Goal: Transaction & Acquisition: Purchase product/service

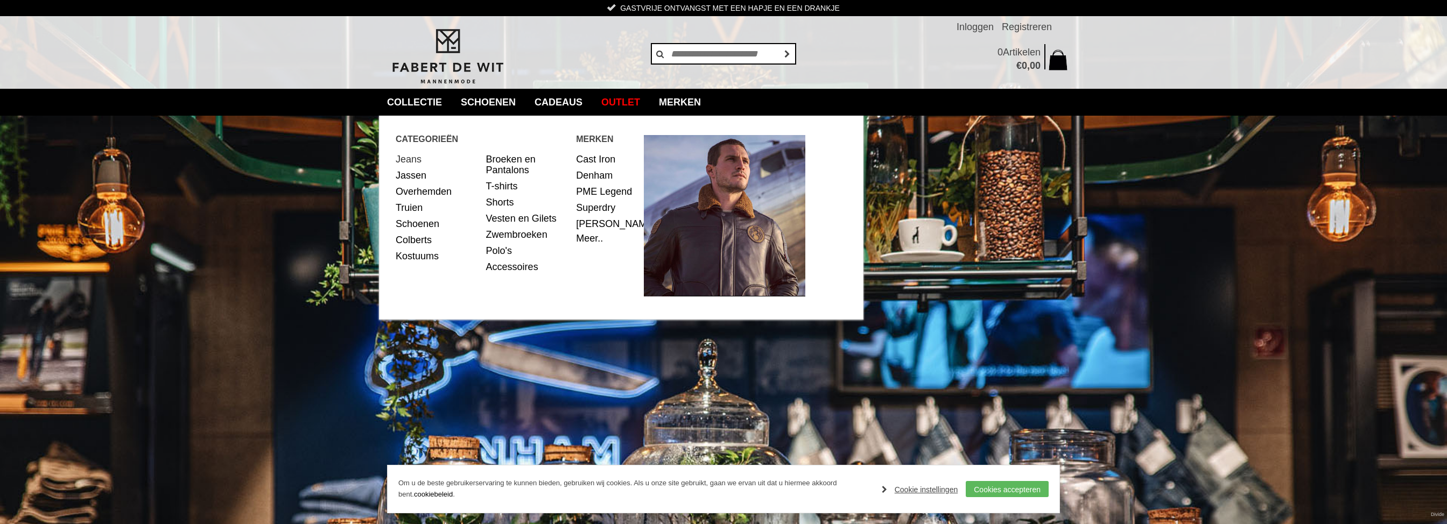
click at [413, 157] on link "Jeans" at bounding box center [437, 159] width 82 height 16
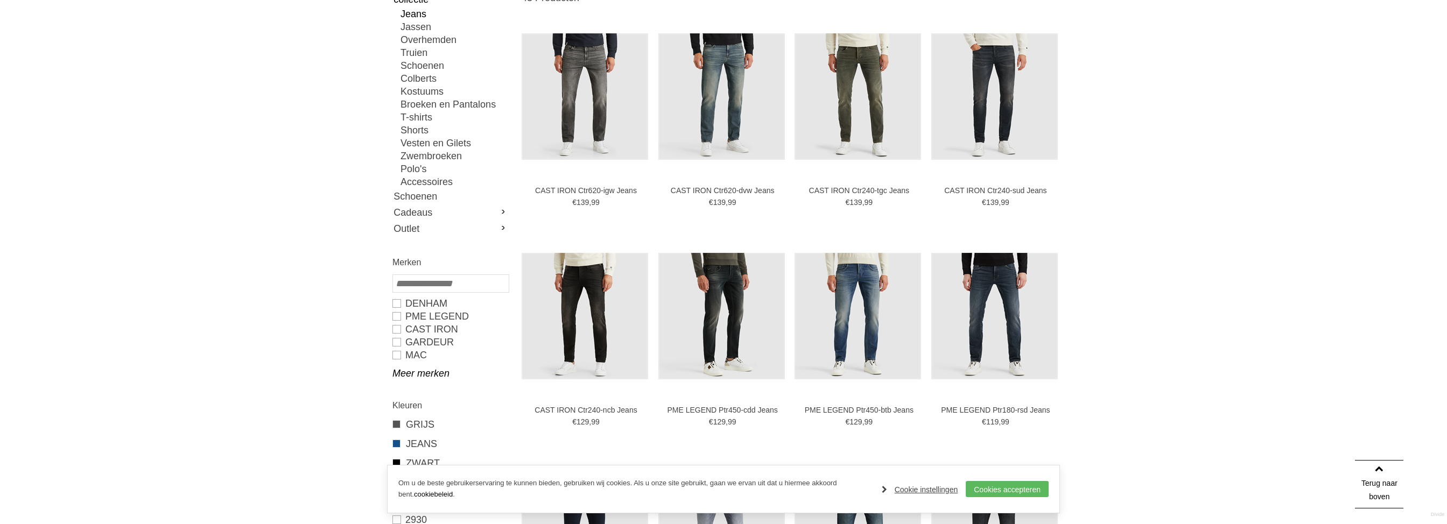
scroll to position [186, 0]
click at [404, 377] on link "Meer merken" at bounding box center [451, 373] width 116 height 13
click at [401, 344] on link "GARDEUR" at bounding box center [451, 342] width 116 height 13
type input "***"
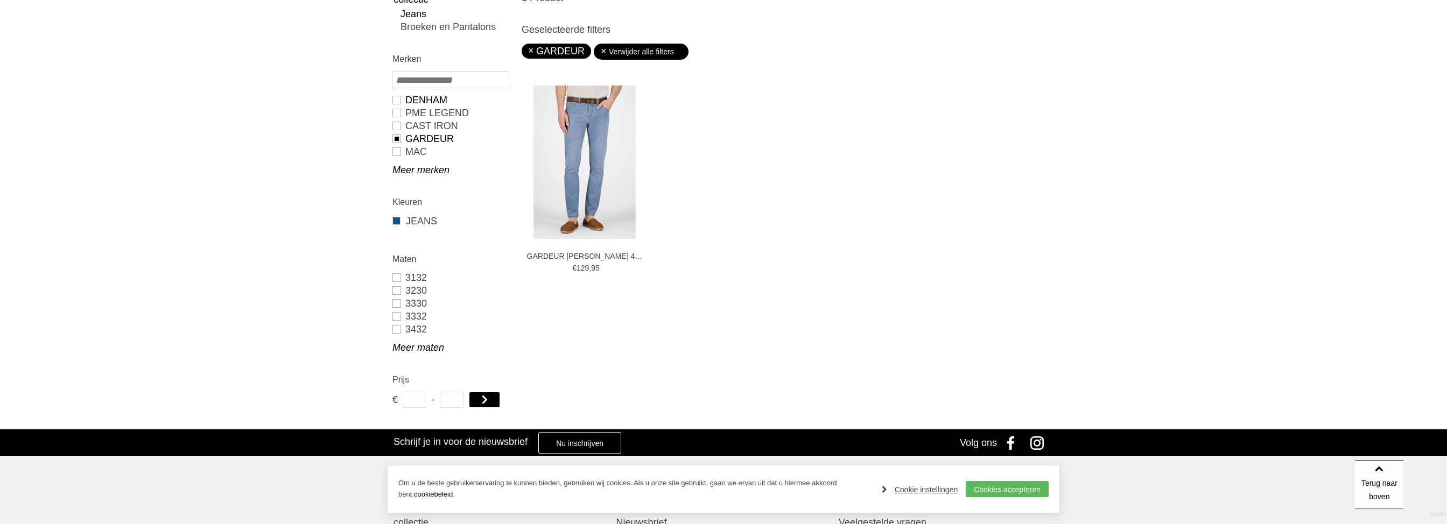
click at [399, 99] on link "DENHAM" at bounding box center [451, 100] width 116 height 13
type input "***"
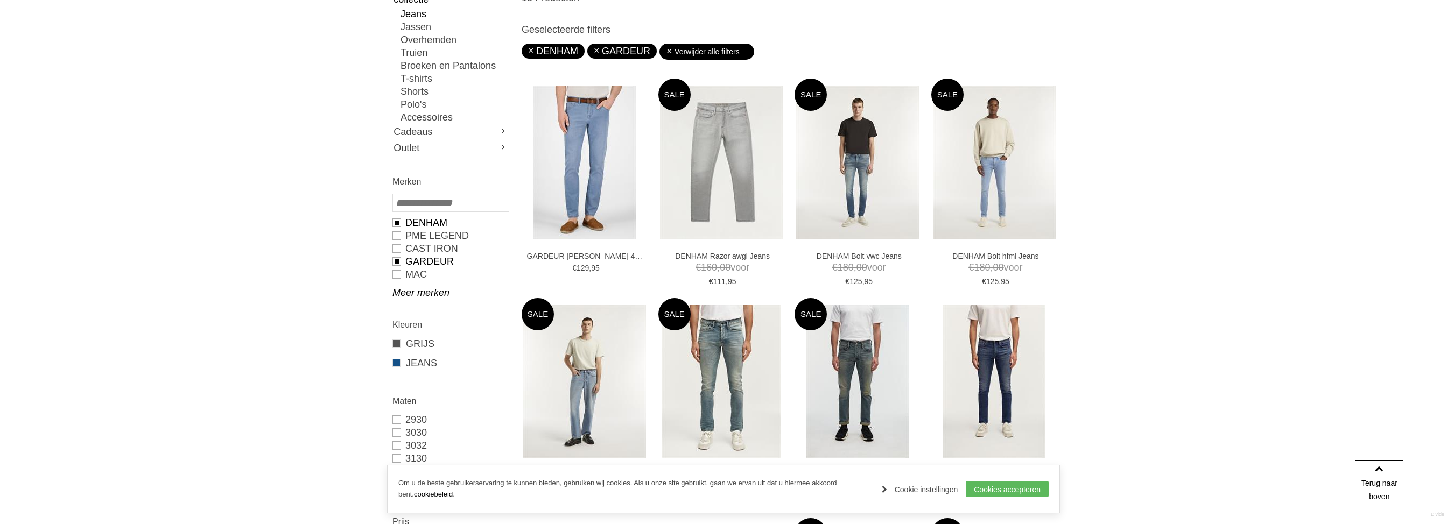
click at [397, 261] on link "GARDEUR" at bounding box center [451, 261] width 116 height 13
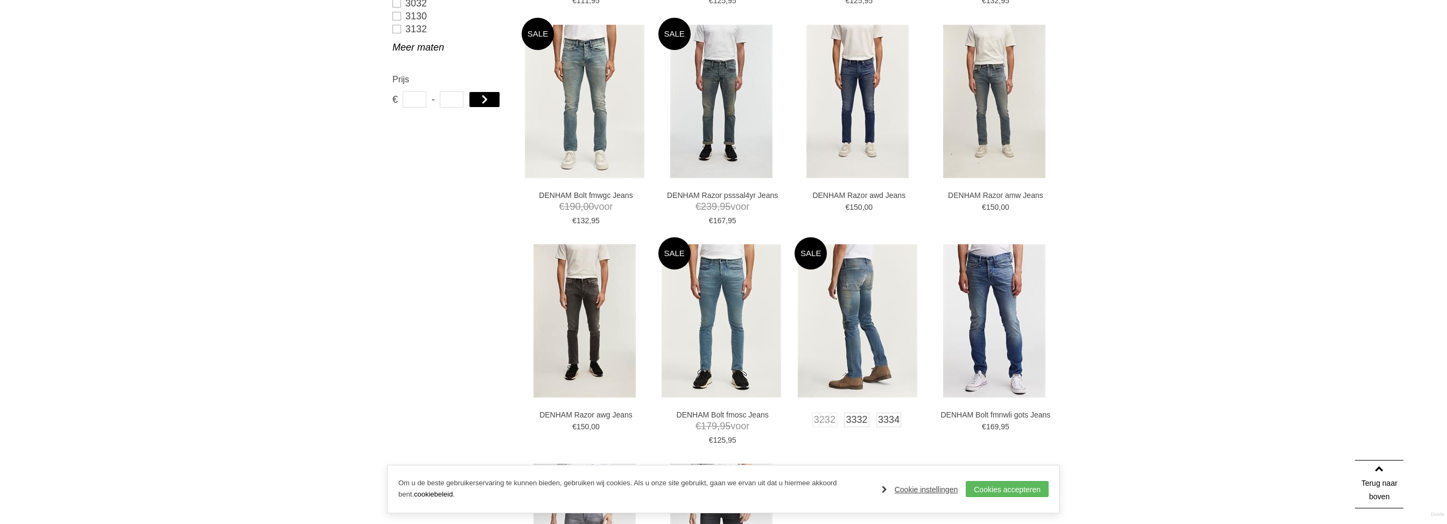
scroll to position [628, 0]
click at [858, 361] on img at bounding box center [858, 322] width 120 height 153
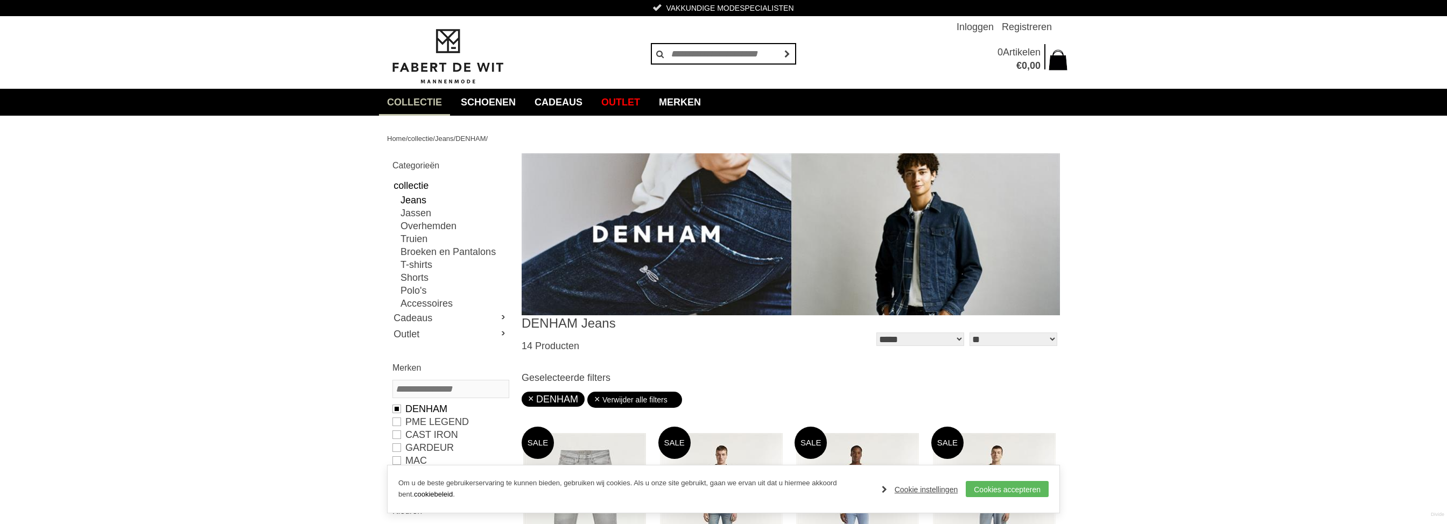
scroll to position [0, 0]
click at [436, 73] on img at bounding box center [447, 56] width 121 height 58
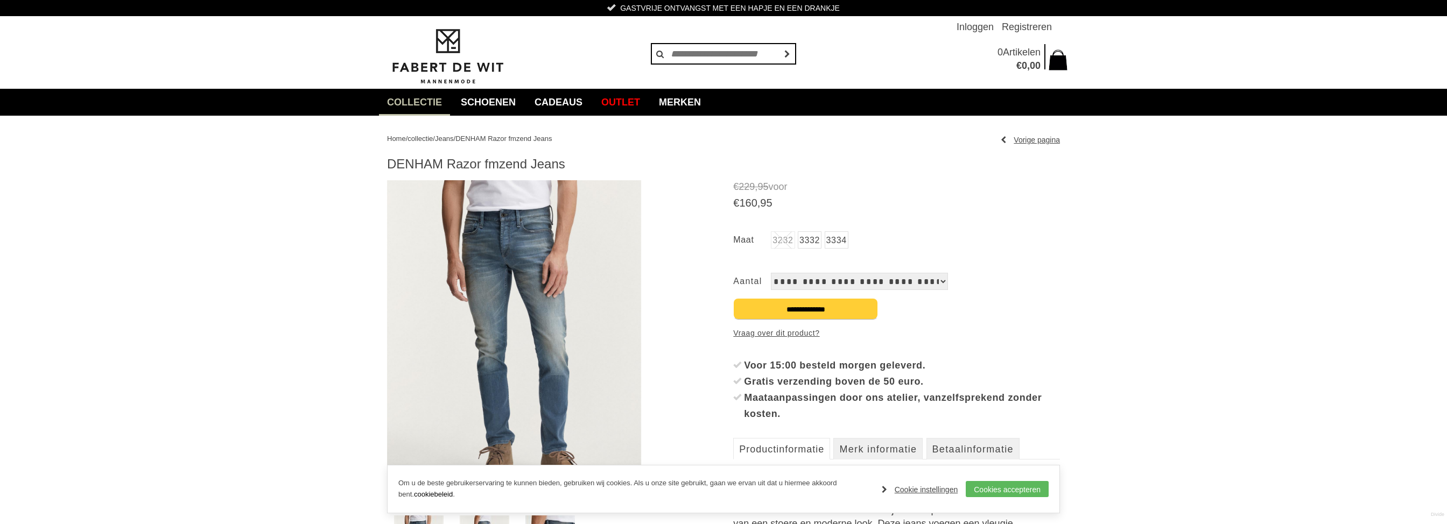
click at [517, 351] on img at bounding box center [514, 343] width 254 height 327
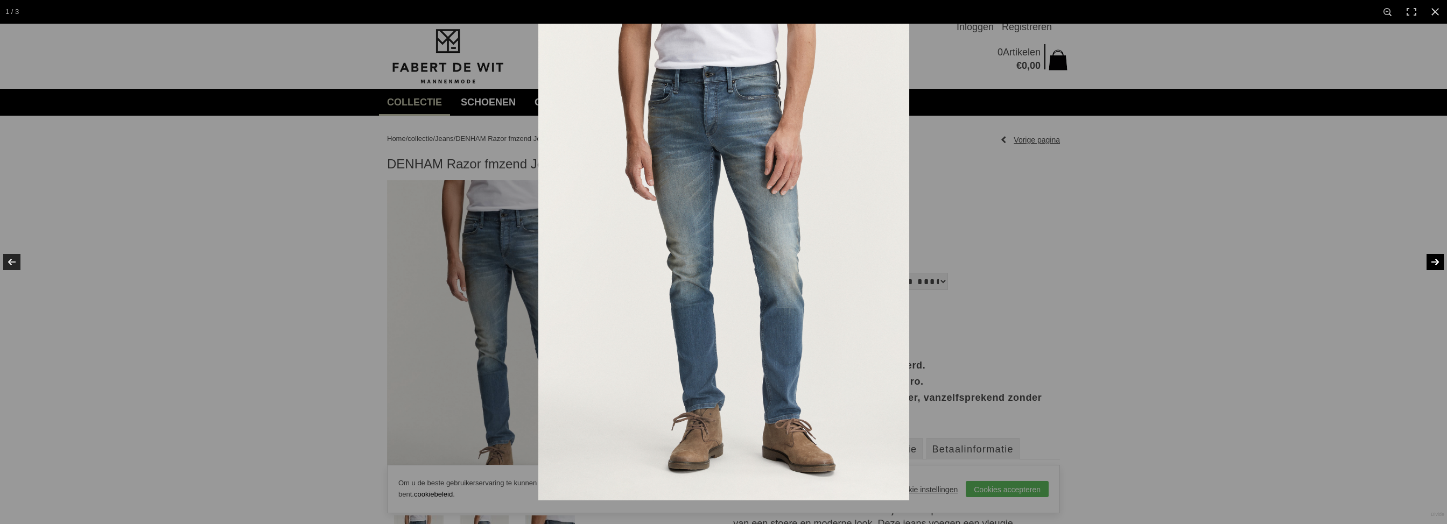
click at [1436, 262] on link at bounding box center [1429, 262] width 38 height 54
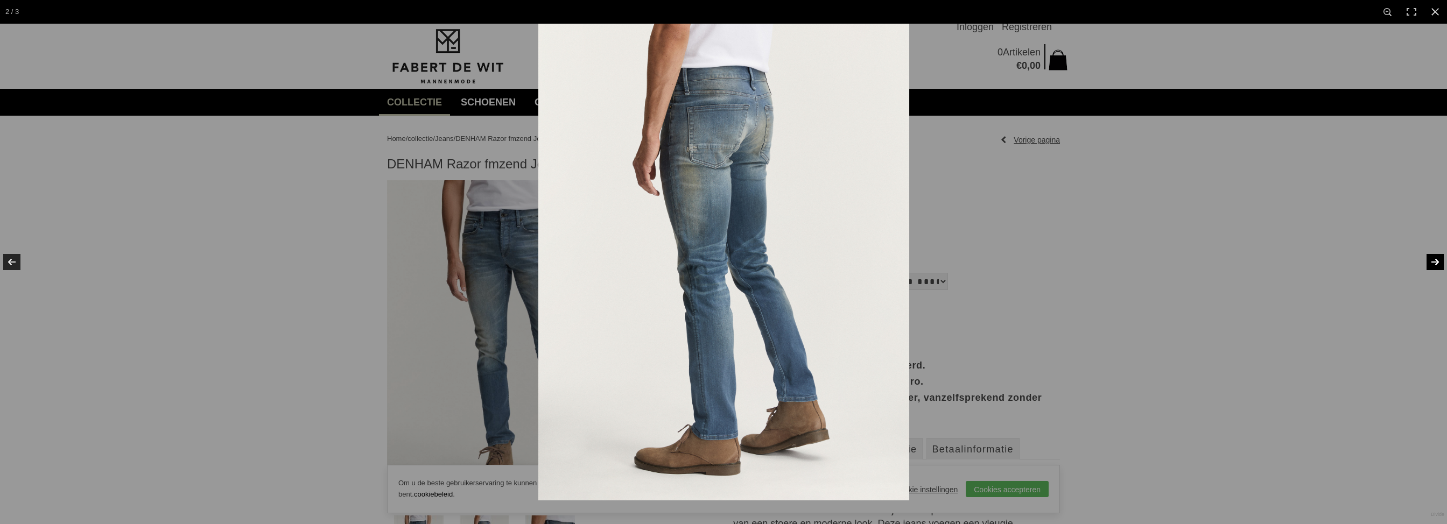
click at [1436, 262] on link at bounding box center [1429, 262] width 38 height 54
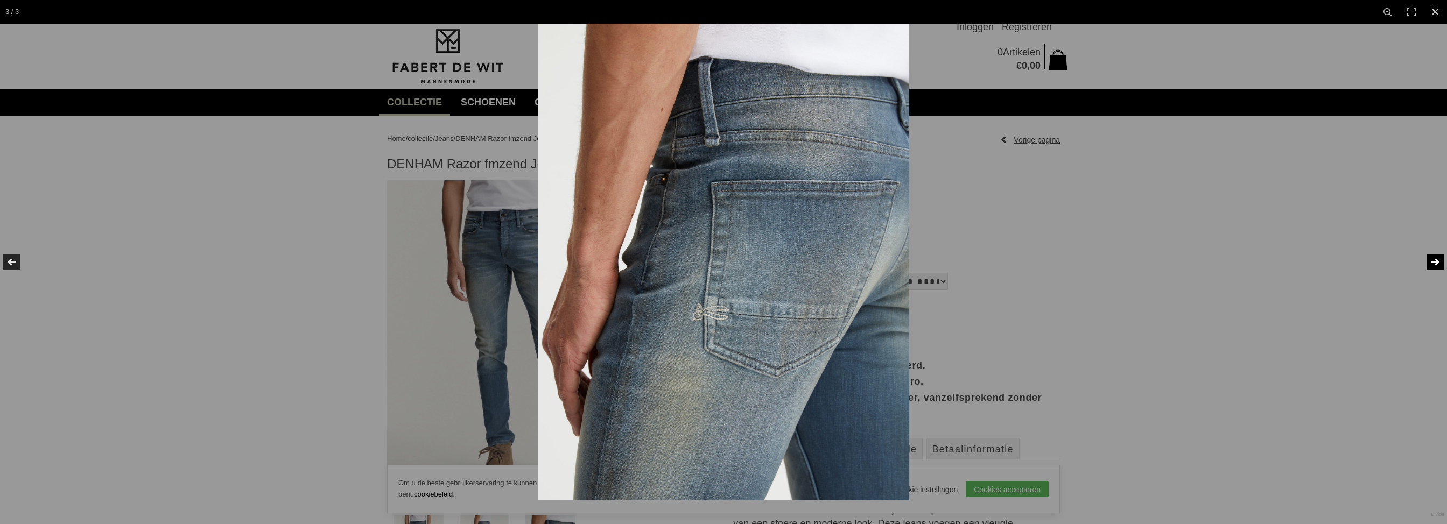
click at [1436, 262] on link at bounding box center [1429, 262] width 38 height 54
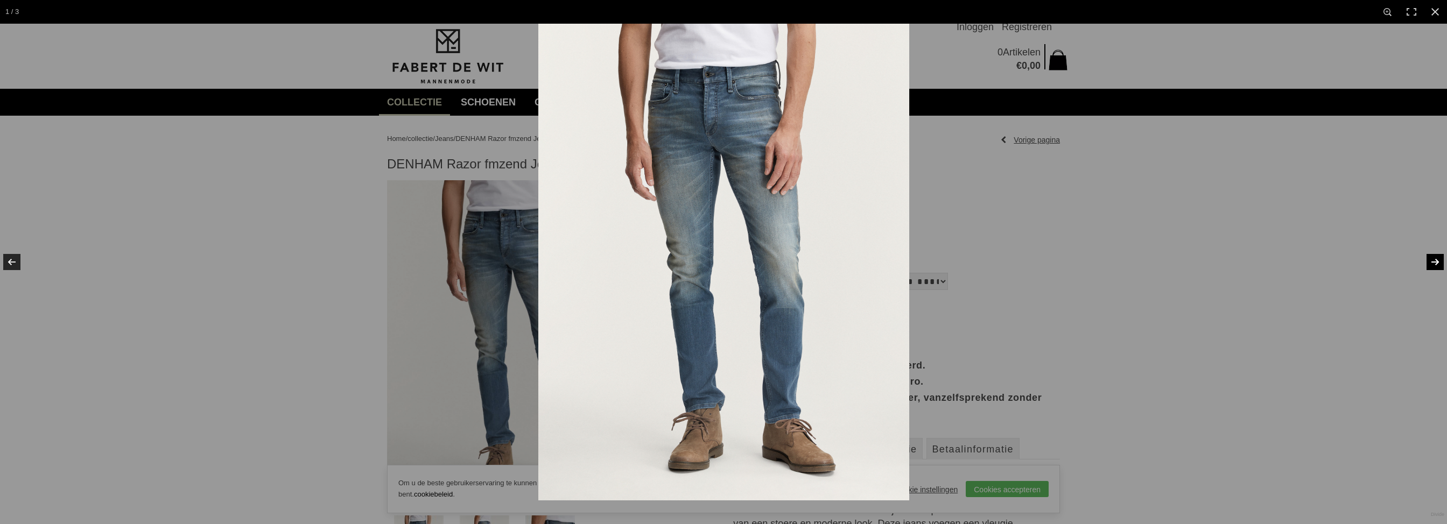
click at [1436, 262] on link at bounding box center [1429, 262] width 38 height 54
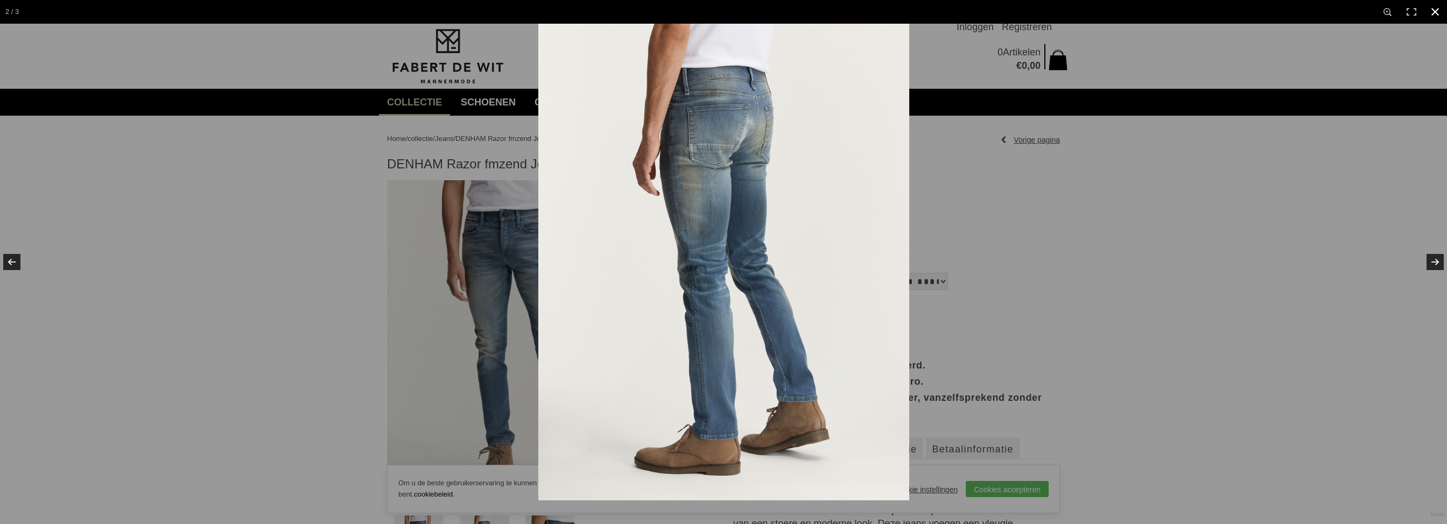
click at [1079, 212] on div at bounding box center [1261, 286] width 1447 height 524
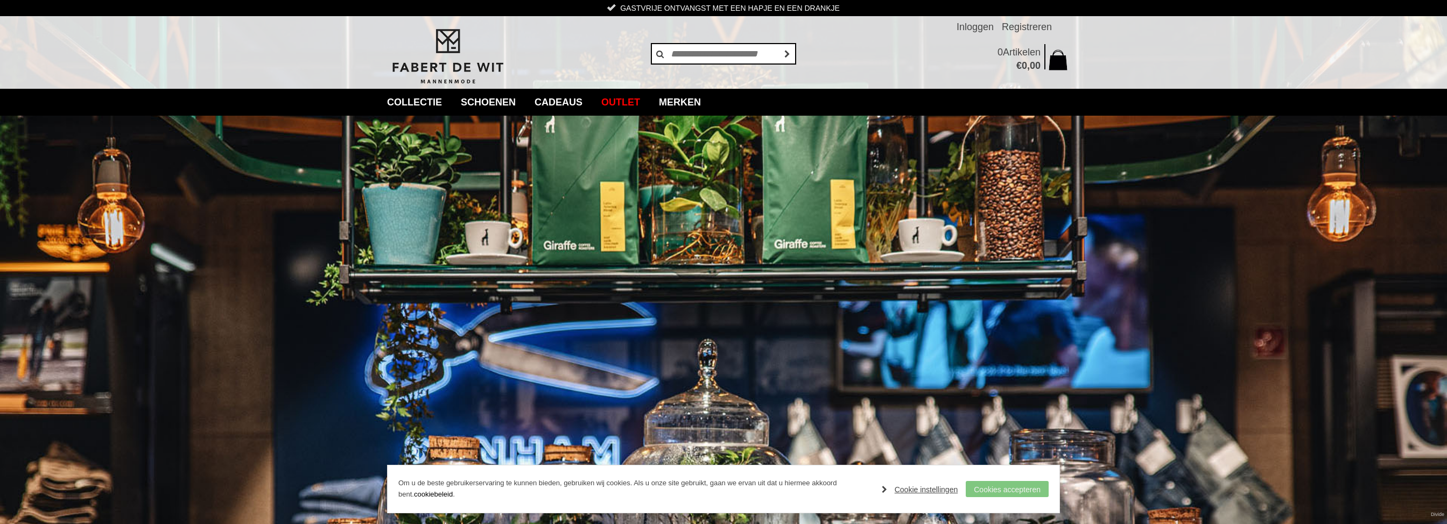
click at [1013, 487] on link "Cookies accepteren" at bounding box center [1007, 489] width 83 height 16
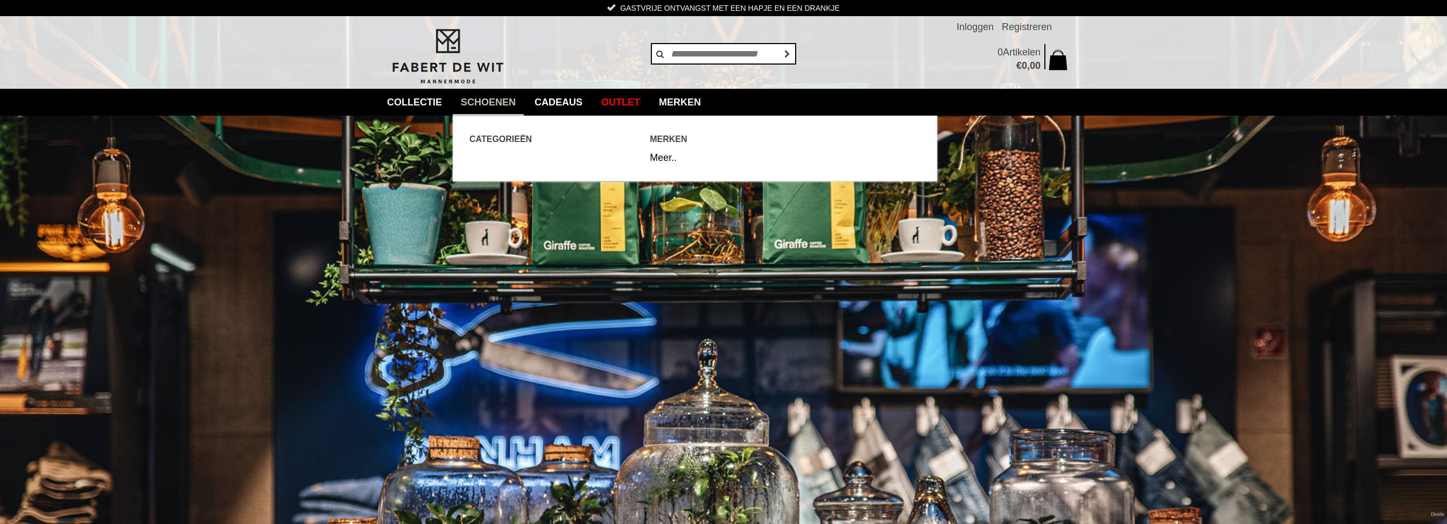
click at [483, 99] on link "Schoenen" at bounding box center [488, 102] width 71 height 27
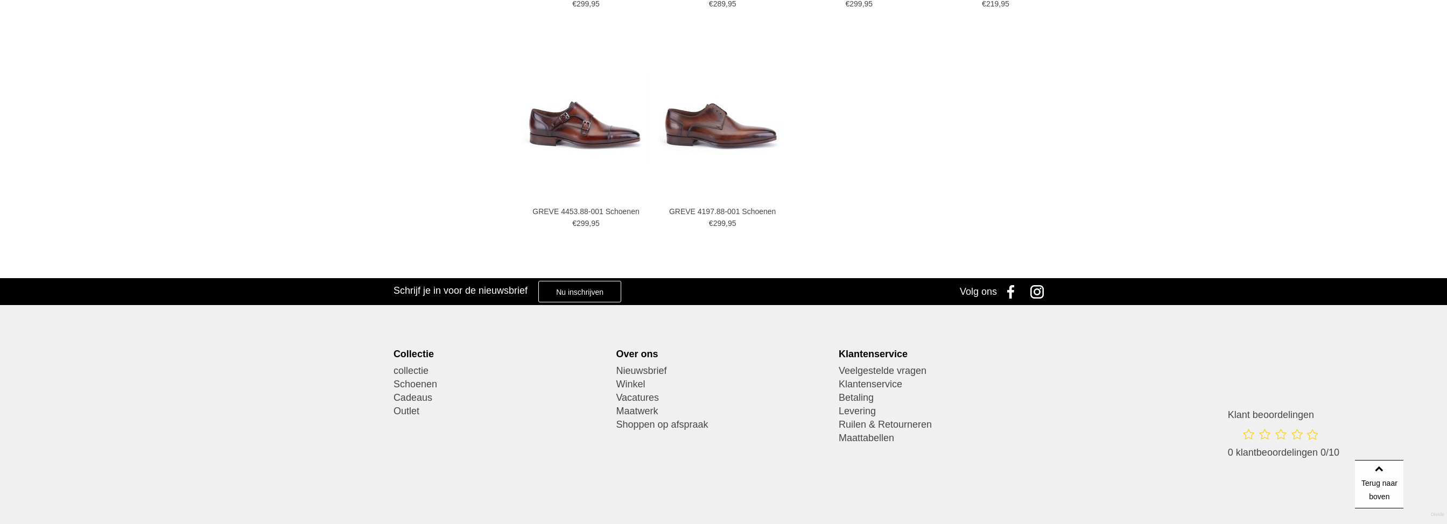
scroll to position [1705, 0]
